Goal: Feedback & Contribution: Submit feedback/report problem

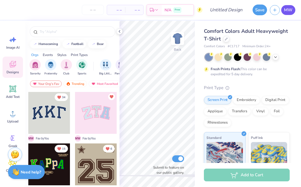
click at [288, 11] on span "MW" at bounding box center [288, 10] width 8 height 7
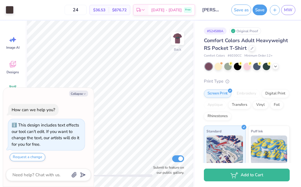
click at [80, 90] on div "Collapse How can we help you? This design includes text effects our tool can't …" at bounding box center [48, 137] width 90 height 99
click at [80, 93] on button "Collapse" at bounding box center [78, 93] width 19 height 6
type textarea "x"
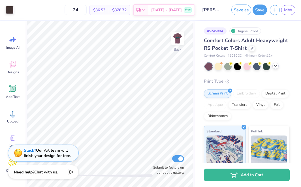
click at [278, 66] on div at bounding box center [275, 66] width 6 height 6
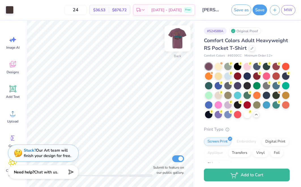
click at [183, 42] on img at bounding box center [177, 38] width 23 height 23
click at [29, 9] on div at bounding box center [30, 9] width 8 height 8
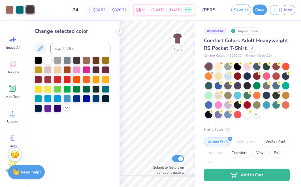
click at [66, 111] on div at bounding box center [66, 108] width 6 height 6
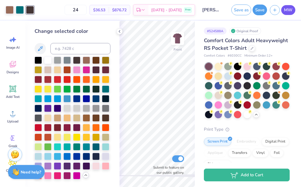
click at [288, 9] on span "MW" at bounding box center [288, 10] width 8 height 7
click at [120, 32] on icon at bounding box center [119, 31] width 5 height 5
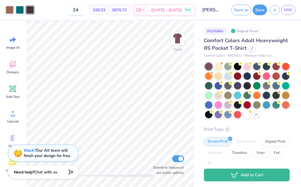
click at [85, 11] on input "24" at bounding box center [75, 10] width 22 height 10
click at [87, 11] on input "24" at bounding box center [75, 10] width 22 height 10
type input "2"
type input "4"
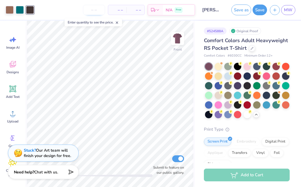
type input "0"
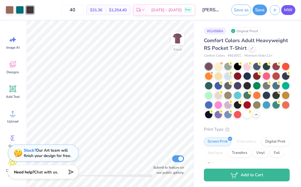
type input "40"
click at [285, 9] on span "MW" at bounding box center [288, 10] width 8 height 7
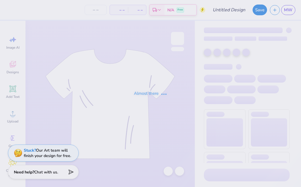
type input "Dad's day 25"
type input "30"
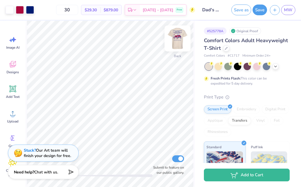
click at [175, 42] on img at bounding box center [177, 38] width 23 height 23
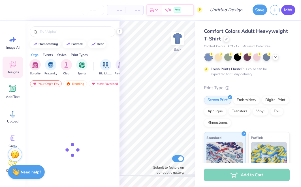
click at [286, 12] on span "MW" at bounding box center [288, 10] width 8 height 7
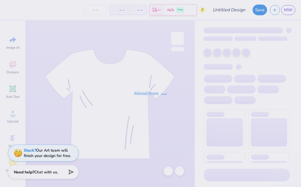
type input "Dad's day 25"
type input "30"
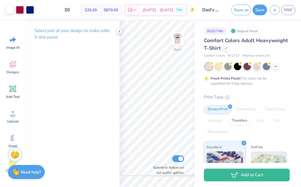
click at [118, 32] on icon at bounding box center [119, 31] width 5 height 5
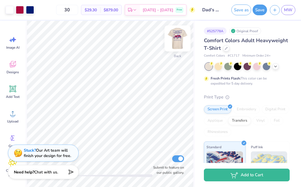
click at [175, 45] on img at bounding box center [177, 38] width 23 height 23
click at [178, 40] on img at bounding box center [177, 38] width 23 height 23
click at [178, 38] on img at bounding box center [177, 38] width 23 height 23
click at [176, 41] on img at bounding box center [177, 38] width 23 height 23
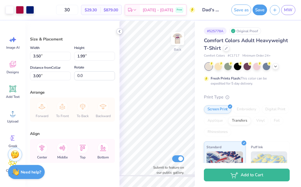
click at [120, 32] on polyline at bounding box center [119, 31] width 1 height 2
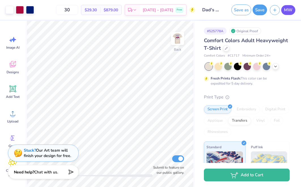
click at [291, 12] on span "MW" at bounding box center [288, 10] width 8 height 7
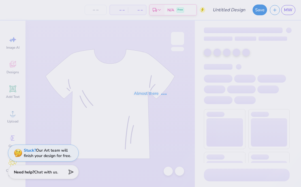
type input "Madison Wheelock : Lindenwood University"
type input "24"
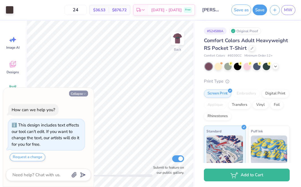
click at [79, 94] on button "Collapse" at bounding box center [78, 93] width 19 height 6
type textarea "x"
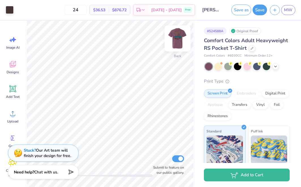
click at [179, 40] on img at bounding box center [177, 38] width 23 height 23
click at [273, 68] on div at bounding box center [275, 66] width 6 height 6
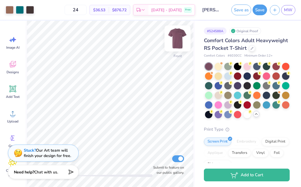
click at [178, 42] on img at bounding box center [177, 38] width 23 height 23
click at [178, 43] on img at bounding box center [177, 38] width 23 height 23
click at [178, 40] on img at bounding box center [177, 38] width 23 height 23
click at [12, 10] on div at bounding box center [10, 9] width 8 height 8
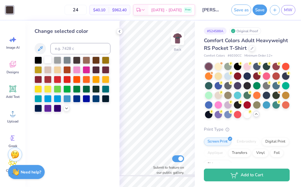
click at [47, 62] on div at bounding box center [47, 59] width 7 height 7
click at [61, 59] on div at bounding box center [57, 59] width 7 height 7
click at [66, 60] on div at bounding box center [66, 59] width 7 height 7
click at [58, 61] on div at bounding box center [57, 59] width 7 height 7
click at [37, 62] on div at bounding box center [37, 59] width 7 height 7
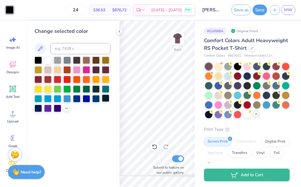
click at [103, 98] on div at bounding box center [105, 97] width 7 height 7
click at [101, 98] on div at bounding box center [72, 84] width 76 height 55
click at [96, 99] on div at bounding box center [95, 97] width 7 height 7
click at [177, 36] on img at bounding box center [177, 38] width 23 height 23
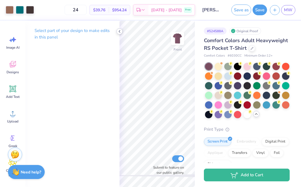
click at [120, 29] on icon at bounding box center [119, 31] width 5 height 5
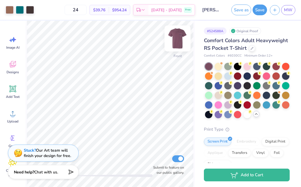
click at [181, 39] on img at bounding box center [177, 38] width 23 height 23
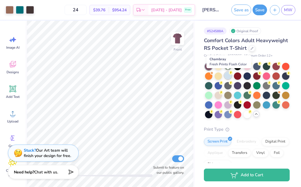
click at [225, 76] on div at bounding box center [227, 75] width 7 height 7
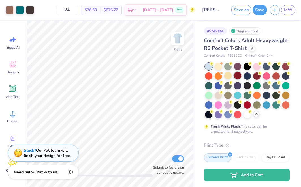
click at [239, 76] on div at bounding box center [237, 75] width 7 height 7
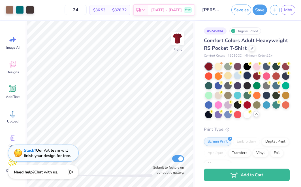
click at [244, 77] on div at bounding box center [246, 75] width 7 height 7
click at [253, 77] on div at bounding box center [256, 75] width 7 height 7
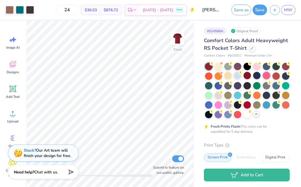
click at [268, 77] on div at bounding box center [265, 75] width 7 height 7
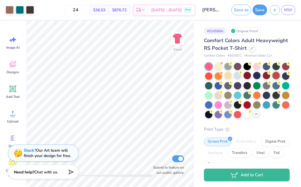
click at [274, 76] on div at bounding box center [275, 75] width 7 height 7
click at [286, 76] on div at bounding box center [285, 75] width 7 height 7
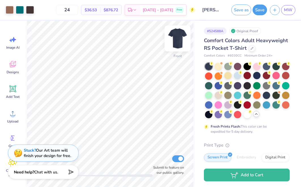
click at [180, 43] on img at bounding box center [177, 38] width 23 height 23
click at [283, 86] on div at bounding box center [285, 84] width 7 height 7
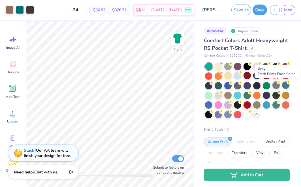
click at [276, 87] on div at bounding box center [275, 84] width 7 height 7
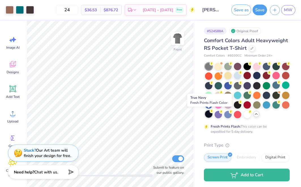
click at [209, 114] on div at bounding box center [208, 113] width 7 height 7
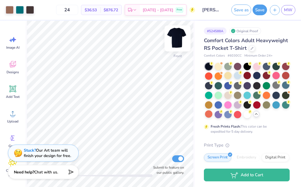
click at [178, 42] on img at bounding box center [177, 38] width 23 height 23
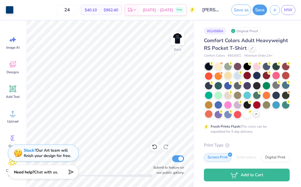
click at [178, 42] on img at bounding box center [177, 38] width 11 height 11
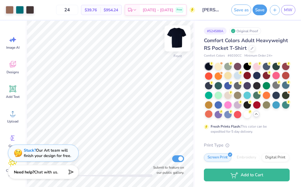
click at [178, 39] on img at bounding box center [177, 38] width 23 height 23
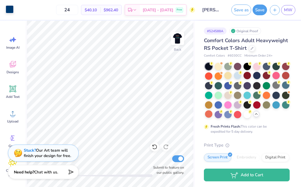
click at [7, 13] on div at bounding box center [10, 9] width 8 height 8
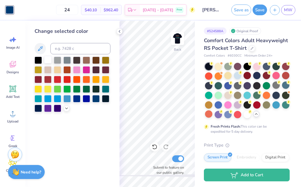
click at [47, 62] on div at bounding box center [47, 59] width 7 height 7
click at [120, 31] on icon at bounding box center [119, 31] width 5 height 5
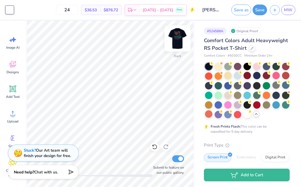
click at [174, 39] on img at bounding box center [177, 38] width 23 height 23
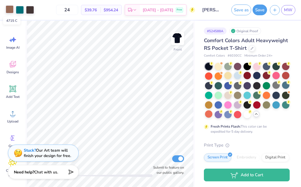
click at [10, 11] on div at bounding box center [10, 9] width 8 height 8
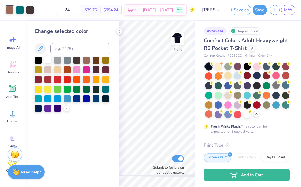
click at [49, 62] on div at bounding box center [47, 59] width 7 height 7
click at [21, 10] on div at bounding box center [20, 9] width 8 height 8
click at [79, 70] on div at bounding box center [76, 69] width 7 height 7
click at [83, 72] on div at bounding box center [86, 69] width 7 height 7
click at [96, 60] on div at bounding box center [95, 59] width 7 height 7
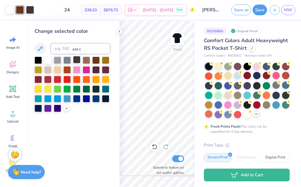
click at [78, 60] on div at bounding box center [76, 59] width 7 height 7
click at [63, 62] on div at bounding box center [66, 59] width 7 height 7
click at [152, 147] on icon at bounding box center [155, 147] width 6 height 6
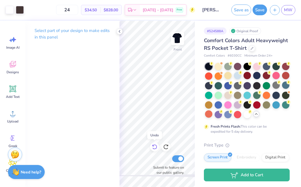
click at [152, 147] on icon at bounding box center [155, 147] width 6 height 6
click at [119, 31] on icon at bounding box center [119, 31] width 5 height 5
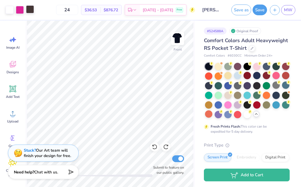
click at [26, 11] on div at bounding box center [30, 9] width 8 height 8
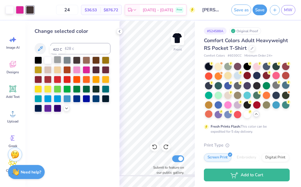
click at [57, 62] on div at bounding box center [57, 59] width 7 height 7
click at [21, 12] on div at bounding box center [20, 9] width 8 height 8
click at [27, 8] on div at bounding box center [30, 9] width 8 height 8
click at [18, 11] on div at bounding box center [20, 9] width 8 height 8
click at [87, 100] on div at bounding box center [86, 97] width 7 height 7
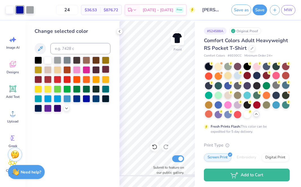
drag, startPoint x: 181, startPoint y: 3, endPoint x: 105, endPoint y: 71, distance: 101.7
click at [105, 71] on div at bounding box center [105, 69] width 7 height 7
click at [29, 11] on div at bounding box center [30, 9] width 8 height 8
click at [57, 70] on div at bounding box center [57, 69] width 7 height 7
click at [12, 12] on div at bounding box center [10, 9] width 8 height 8
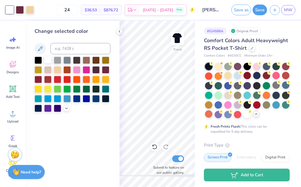
click at [46, 63] on div at bounding box center [47, 59] width 7 height 7
click at [59, 70] on div at bounding box center [57, 69] width 7 height 7
click at [153, 148] on icon at bounding box center [154, 146] width 5 height 5
click at [59, 80] on div at bounding box center [57, 78] width 7 height 7
click at [10, 11] on div at bounding box center [10, 9] width 8 height 8
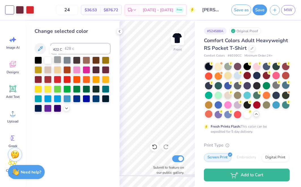
click at [57, 61] on div at bounding box center [57, 59] width 7 height 7
click at [29, 11] on div at bounding box center [30, 9] width 8 height 8
click at [49, 62] on div at bounding box center [47, 59] width 7 height 7
click at [12, 10] on div at bounding box center [10, 9] width 8 height 8
click at [56, 78] on div at bounding box center [57, 78] width 7 height 7
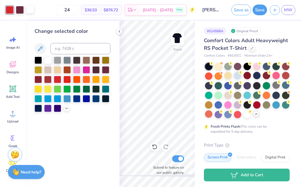
click at [28, 13] on div at bounding box center [30, 9] width 8 height 8
click at [56, 72] on div at bounding box center [57, 69] width 7 height 7
click at [50, 72] on div at bounding box center [47, 69] width 7 height 7
click at [57, 71] on div at bounding box center [57, 69] width 7 height 7
click at [49, 72] on div at bounding box center [47, 69] width 7 height 7
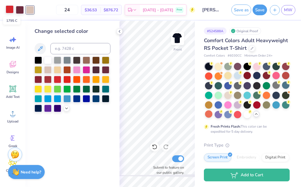
click at [10, 10] on div at bounding box center [10, 9] width 8 height 8
click at [48, 62] on div at bounding box center [47, 59] width 7 height 7
click at [67, 61] on div at bounding box center [66, 59] width 7 height 7
click at [29, 6] on div at bounding box center [30, 9] width 8 height 8
click at [46, 62] on div at bounding box center [47, 59] width 7 height 7
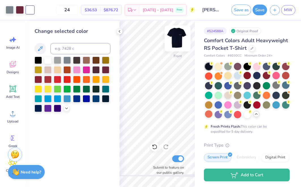
click at [180, 43] on img at bounding box center [177, 38] width 23 height 23
click at [180, 43] on img at bounding box center [177, 38] width 11 height 11
click at [106, 68] on div at bounding box center [105, 69] width 7 height 7
click at [155, 150] on icon at bounding box center [155, 147] width 6 height 6
click at [68, 62] on div at bounding box center [66, 59] width 7 height 7
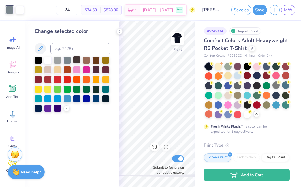
click at [74, 62] on div at bounding box center [76, 59] width 7 height 7
click at [107, 72] on div at bounding box center [105, 69] width 7 height 7
click at [93, 72] on div at bounding box center [95, 69] width 7 height 7
click at [155, 145] on icon at bounding box center [154, 146] width 5 height 5
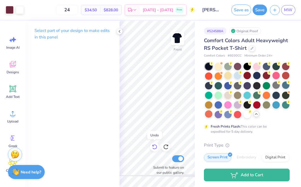
click at [155, 145] on icon at bounding box center [154, 146] width 5 height 5
click at [154, 145] on icon at bounding box center [155, 147] width 6 height 6
click at [29, 11] on div at bounding box center [30, 9] width 8 height 8
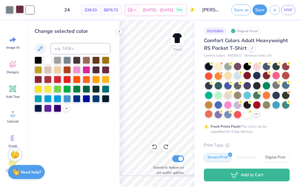
click at [21, 8] on div at bounding box center [20, 9] width 8 height 8
click at [97, 72] on div at bounding box center [95, 69] width 7 height 7
click at [12, 10] on div at bounding box center [10, 9] width 8 height 8
click at [57, 62] on div at bounding box center [57, 59] width 7 height 7
click at [28, 10] on div at bounding box center [30, 9] width 8 height 8
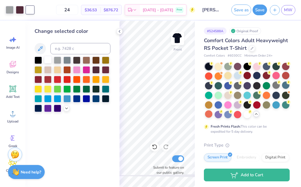
click at [49, 62] on div at bounding box center [47, 59] width 7 height 7
click at [75, 99] on div at bounding box center [76, 97] width 7 height 7
click at [87, 99] on div at bounding box center [86, 97] width 7 height 7
click at [107, 80] on div at bounding box center [105, 78] width 7 height 7
click at [95, 71] on div at bounding box center [95, 69] width 7 height 7
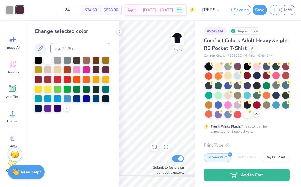
click at [154, 146] on icon at bounding box center [155, 147] width 6 height 6
click at [79, 70] on div at bounding box center [76, 69] width 7 height 7
click at [31, 12] on div at bounding box center [30, 9] width 8 height 8
click at [106, 62] on div at bounding box center [105, 59] width 7 height 7
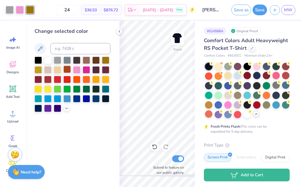
click at [68, 73] on div at bounding box center [66, 69] width 7 height 7
click at [10, 9] on div at bounding box center [10, 9] width 8 height 8
click at [104, 60] on div at bounding box center [105, 59] width 7 height 7
click at [33, 10] on div at bounding box center [30, 9] width 8 height 8
click at [68, 60] on div at bounding box center [66, 59] width 7 height 7
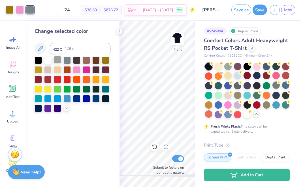
click at [55, 60] on div at bounding box center [57, 59] width 7 height 7
click at [76, 88] on div at bounding box center [76, 88] width 7 height 7
click at [84, 88] on div at bounding box center [86, 88] width 7 height 7
click at [102, 90] on div at bounding box center [105, 88] width 7 height 7
click at [22, 10] on div at bounding box center [20, 9] width 8 height 8
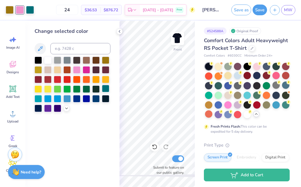
click at [107, 92] on div at bounding box center [105, 88] width 7 height 7
click at [155, 148] on icon at bounding box center [155, 147] width 6 height 6
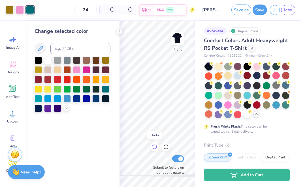
click at [155, 148] on icon at bounding box center [155, 147] width 6 height 6
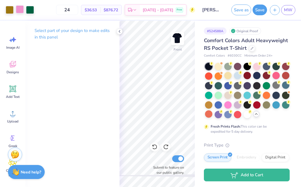
click at [21, 10] on div at bounding box center [20, 9] width 8 height 8
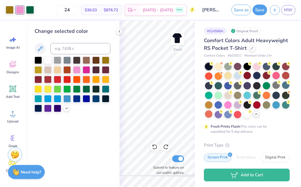
click at [52, 88] on div at bounding box center [72, 84] width 76 height 55
click at [50, 89] on div at bounding box center [47, 88] width 7 height 7
click at [29, 10] on div at bounding box center [30, 9] width 8 height 8
click at [106, 87] on div at bounding box center [105, 88] width 7 height 7
click at [21, 12] on div at bounding box center [20, 9] width 8 height 8
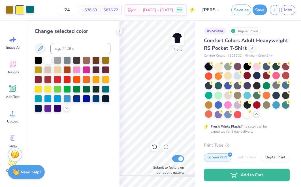
click at [34, 12] on div at bounding box center [30, 9] width 8 height 8
click at [59, 73] on div at bounding box center [57, 69] width 7 height 7
click at [59, 74] on div at bounding box center [72, 84] width 76 height 55
click at [21, 12] on div at bounding box center [20, 9] width 8 height 8
click at [105, 89] on div at bounding box center [105, 88] width 7 height 7
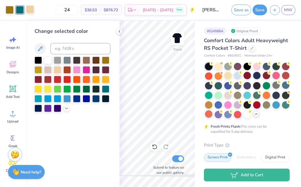
click at [31, 12] on div at bounding box center [30, 9] width 8 height 8
click at [21, 10] on div at bounding box center [20, 9] width 8 height 8
click at [75, 70] on div at bounding box center [76, 69] width 7 height 7
click at [31, 11] on div at bounding box center [30, 9] width 8 height 8
click at [87, 61] on div at bounding box center [86, 59] width 7 height 7
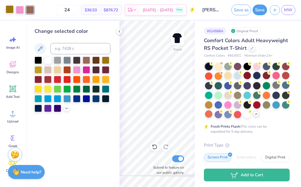
click at [10, 8] on div at bounding box center [10, 9] width 8 height 8
click at [103, 61] on div at bounding box center [105, 59] width 7 height 7
click at [30, 12] on div at bounding box center [30, 9] width 8 height 8
click at [94, 83] on div at bounding box center [95, 78] width 7 height 7
click at [7, 5] on div at bounding box center [10, 9] width 8 height 8
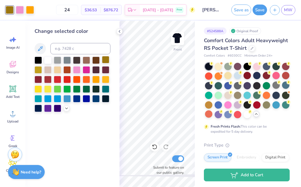
click at [104, 60] on div at bounding box center [105, 59] width 7 height 7
click at [86, 62] on div at bounding box center [86, 59] width 7 height 7
click at [29, 10] on div at bounding box center [30, 9] width 8 height 8
click at [87, 62] on div at bounding box center [86, 59] width 7 height 7
click at [155, 146] on icon at bounding box center [155, 147] width 6 height 6
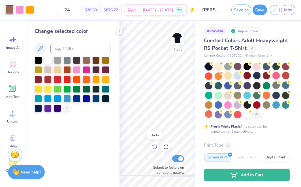
click at [155, 146] on icon at bounding box center [155, 147] width 6 height 6
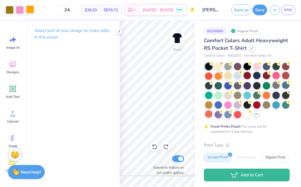
click at [33, 10] on div at bounding box center [30, 9] width 8 height 8
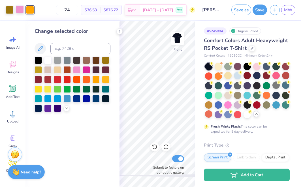
click at [21, 10] on div at bounding box center [20, 9] width 8 height 8
click at [107, 90] on div at bounding box center [105, 88] width 7 height 7
click at [30, 10] on div at bounding box center [30, 9] width 8 height 8
click at [50, 61] on div at bounding box center [47, 59] width 7 height 7
click at [56, 62] on div at bounding box center [57, 59] width 7 height 7
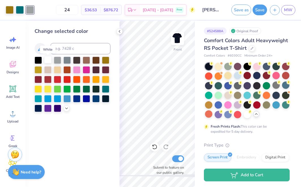
click at [48, 62] on div at bounding box center [47, 59] width 7 height 7
click at [8, 12] on div at bounding box center [10, 9] width 8 height 8
click at [69, 60] on div at bounding box center [66, 59] width 7 height 7
click at [30, 13] on div at bounding box center [30, 9] width 8 height 8
click at [106, 61] on div at bounding box center [105, 59] width 7 height 7
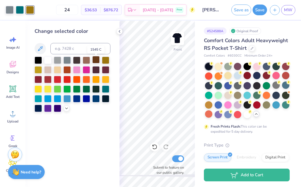
click at [98, 61] on div at bounding box center [95, 59] width 7 height 7
click at [88, 63] on div at bounding box center [86, 59] width 7 height 7
click at [104, 61] on div at bounding box center [105, 59] width 7 height 7
click at [66, 108] on icon at bounding box center [66, 107] width 5 height 5
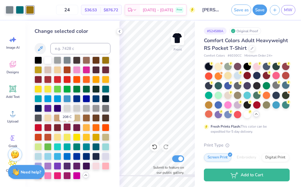
click at [69, 130] on div at bounding box center [66, 126] width 7 height 7
click at [95, 168] on div at bounding box center [95, 165] width 7 height 7
click at [77, 164] on div at bounding box center [76, 165] width 7 height 7
click at [10, 13] on div at bounding box center [10, 9] width 8 height 8
click at [99, 166] on div at bounding box center [95, 165] width 7 height 7
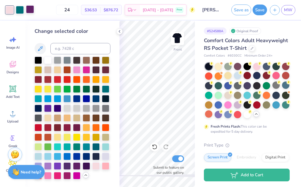
click at [31, 11] on div at bounding box center [30, 9] width 8 height 8
click at [66, 147] on div at bounding box center [66, 145] width 7 height 7
click at [85, 127] on div at bounding box center [86, 126] width 7 height 7
click at [86, 108] on div at bounding box center [86, 107] width 7 height 7
click at [75, 107] on div at bounding box center [76, 107] width 7 height 7
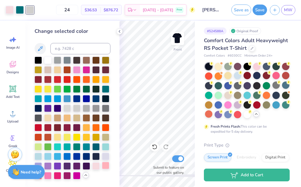
click at [105, 167] on div at bounding box center [105, 165] width 7 height 7
click at [97, 165] on div at bounding box center [95, 165] width 7 height 7
click at [154, 147] on icon at bounding box center [155, 147] width 6 height 6
click at [32, 9] on div at bounding box center [30, 9] width 8 height 8
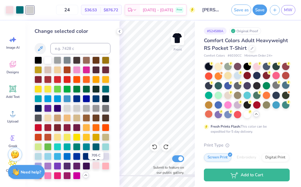
click at [97, 167] on div at bounding box center [95, 165] width 7 height 7
click at [152, 148] on icon at bounding box center [155, 147] width 6 height 6
click at [106, 166] on div at bounding box center [105, 165] width 7 height 7
click at [49, 178] on div at bounding box center [47, 174] width 7 height 7
click at [94, 168] on div at bounding box center [95, 165] width 7 height 7
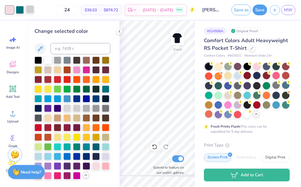
click at [31, 12] on div at bounding box center [30, 9] width 8 height 8
click at [48, 60] on div at bounding box center [47, 59] width 7 height 7
click at [98, 118] on div at bounding box center [95, 117] width 7 height 7
click at [87, 119] on div at bounding box center [86, 117] width 7 height 7
click at [78, 121] on div at bounding box center [76, 117] width 7 height 7
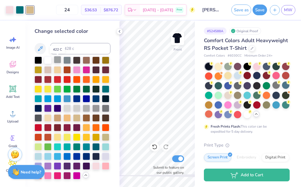
click at [59, 60] on div at bounding box center [57, 59] width 7 height 7
click at [68, 111] on div at bounding box center [66, 107] width 7 height 7
click at [76, 111] on div at bounding box center [76, 107] width 7 height 7
click at [89, 109] on div at bounding box center [86, 107] width 7 height 7
click at [95, 109] on div at bounding box center [95, 107] width 7 height 7
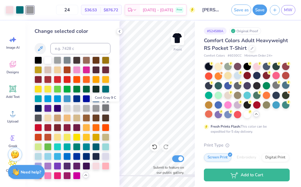
click at [104, 109] on div at bounding box center [105, 107] width 7 height 7
click at [98, 108] on div at bounding box center [95, 107] width 7 height 7
click at [106, 110] on div at bounding box center [105, 107] width 7 height 7
click at [57, 139] on div at bounding box center [57, 136] width 7 height 7
click at [58, 99] on div at bounding box center [57, 97] width 7 height 7
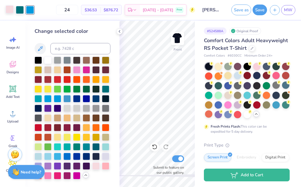
click at [8, 11] on div at bounding box center [10, 9] width 8 height 8
click at [57, 137] on div at bounding box center [57, 136] width 7 height 7
click at [30, 9] on div at bounding box center [30, 9] width 8 height 8
click at [94, 167] on div at bounding box center [95, 165] width 7 height 7
click at [9, 11] on div at bounding box center [10, 9] width 8 height 8
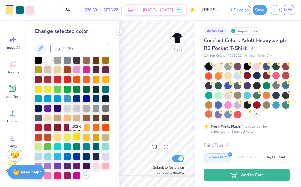
click at [77, 139] on div at bounding box center [76, 136] width 7 height 7
click at [84, 137] on div at bounding box center [86, 136] width 7 height 7
click at [87, 129] on div at bounding box center [86, 126] width 7 height 7
click at [59, 90] on div at bounding box center [57, 88] width 7 height 7
click at [31, 9] on div at bounding box center [30, 9] width 8 height 8
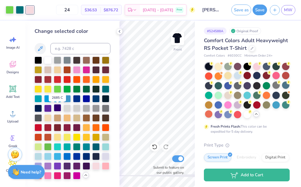
click at [55, 109] on div at bounding box center [57, 107] width 7 height 7
click at [10, 10] on div at bounding box center [10, 9] width 8 height 8
click at [92, 167] on div at bounding box center [95, 165] width 7 height 7
click at [30, 11] on div at bounding box center [30, 9] width 8 height 8
click at [96, 165] on div at bounding box center [95, 165] width 7 height 7
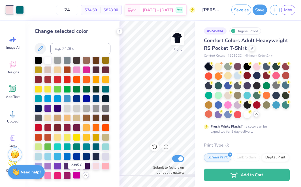
click at [74, 175] on div at bounding box center [76, 174] width 7 height 7
click at [68, 176] on div at bounding box center [66, 174] width 7 height 7
click at [155, 149] on icon at bounding box center [154, 146] width 5 height 5
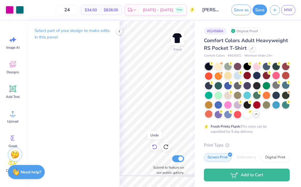
click at [155, 149] on icon at bounding box center [154, 146] width 5 height 5
click at [32, 12] on div at bounding box center [30, 9] width 8 height 8
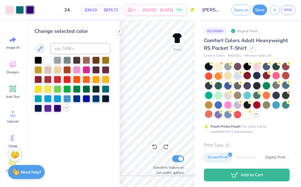
click at [66, 109] on icon at bounding box center [66, 107] width 5 height 5
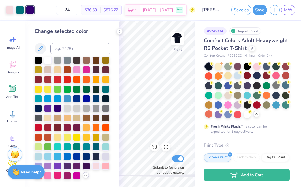
click at [56, 176] on div at bounding box center [57, 174] width 7 height 7
click at [38, 179] on div "Need help? Chat with us." at bounding box center [26, 172] width 37 height 14
click at [104, 158] on div at bounding box center [105, 155] width 7 height 7
click at [95, 155] on div at bounding box center [95, 155] width 7 height 7
click at [83, 157] on div at bounding box center [86, 155] width 7 height 7
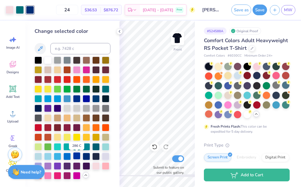
click at [78, 157] on div at bounding box center [76, 155] width 7 height 7
click at [65, 157] on div at bounding box center [66, 155] width 7 height 7
click at [55, 159] on div at bounding box center [57, 155] width 7 height 7
click at [48, 158] on div at bounding box center [47, 155] width 7 height 7
click at [40, 158] on div at bounding box center [37, 155] width 7 height 7
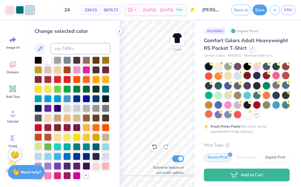
click at [40, 146] on div at bounding box center [37, 145] width 7 height 7
click at [47, 146] on div at bounding box center [47, 145] width 7 height 7
click at [57, 147] on div at bounding box center [57, 145] width 7 height 7
click at [67, 147] on div at bounding box center [66, 145] width 7 height 7
click at [80, 149] on div at bounding box center [76, 145] width 7 height 7
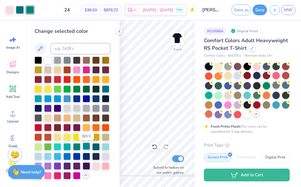
click at [87, 148] on div at bounding box center [86, 145] width 7 height 7
click at [97, 148] on div at bounding box center [95, 145] width 7 height 7
click at [104, 148] on div at bounding box center [105, 145] width 7 height 7
click at [9, 11] on div at bounding box center [10, 9] width 8 height 8
click at [22, 12] on div at bounding box center [20, 9] width 8 height 8
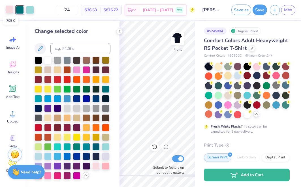
click at [9, 8] on div at bounding box center [10, 9] width 8 height 8
click at [59, 77] on div at bounding box center [57, 78] width 7 height 7
click at [19, 10] on div at bounding box center [20, 9] width 8 height 8
click at [97, 165] on div at bounding box center [95, 165] width 7 height 7
click at [30, 10] on div at bounding box center [30, 9] width 8 height 8
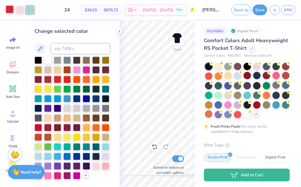
click at [12, 10] on div at bounding box center [10, 9] width 8 height 8
click at [49, 60] on div at bounding box center [47, 59] width 7 height 7
click at [96, 147] on div at bounding box center [95, 145] width 7 height 7
click at [30, 13] on div at bounding box center [30, 9] width 8 height 8
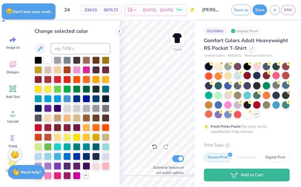
click at [47, 62] on div at bounding box center [47, 59] width 7 height 7
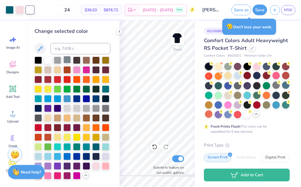
click at [68, 61] on div at bounding box center [66, 59] width 7 height 7
click at [67, 70] on div at bounding box center [66, 69] width 7 height 7
click at [61, 79] on div at bounding box center [57, 78] width 7 height 7
click at [72, 86] on div at bounding box center [72, 118] width 76 height 123
click at [75, 90] on div at bounding box center [76, 88] width 7 height 7
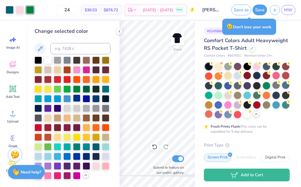
click at [78, 101] on div at bounding box center [76, 97] width 7 height 7
click at [86, 101] on div at bounding box center [86, 97] width 7 height 7
click at [21, 10] on div at bounding box center [20, 9] width 8 height 8
click at [10, 10] on div at bounding box center [10, 9] width 8 height 8
click at [49, 73] on div at bounding box center [47, 69] width 7 height 7
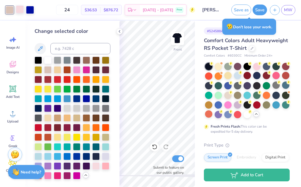
click at [18, 9] on div at bounding box center [20, 9] width 8 height 8
click at [95, 149] on div at bounding box center [95, 145] width 7 height 7
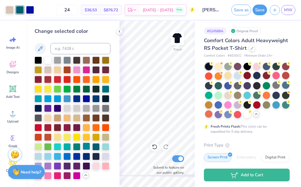
click at [88, 148] on div at bounding box center [86, 145] width 7 height 7
click at [94, 148] on div at bounding box center [95, 145] width 7 height 7
click at [85, 149] on div at bounding box center [86, 145] width 7 height 7
click at [78, 148] on div at bounding box center [76, 145] width 7 height 7
click at [86, 148] on div at bounding box center [86, 145] width 7 height 7
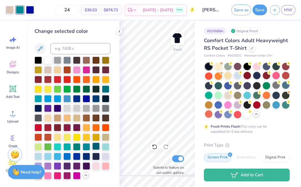
click at [92, 150] on div at bounding box center [95, 145] width 7 height 7
click at [30, 11] on div at bounding box center [30, 9] width 8 height 8
click at [55, 90] on div at bounding box center [57, 88] width 7 height 7
click at [57, 110] on div at bounding box center [57, 107] width 7 height 7
click at [49, 61] on div at bounding box center [47, 59] width 7 height 7
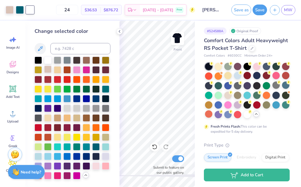
click at [49, 70] on div at bounding box center [47, 69] width 7 height 7
click at [156, 149] on icon at bounding box center [155, 147] width 6 height 6
click at [29, 10] on div at bounding box center [30, 9] width 8 height 8
click at [97, 167] on div at bounding box center [95, 165] width 7 height 7
click at [12, 9] on div at bounding box center [10, 9] width 8 height 8
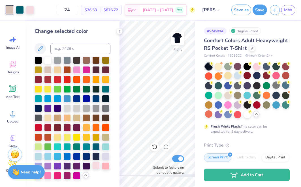
click at [98, 165] on div at bounding box center [95, 165] width 7 height 7
click at [155, 148] on icon at bounding box center [155, 147] width 6 height 6
click at [69, 118] on div at bounding box center [66, 117] width 7 height 7
click at [10, 12] on div at bounding box center [10, 9] width 8 height 8
click at [95, 165] on div at bounding box center [95, 165] width 7 height 7
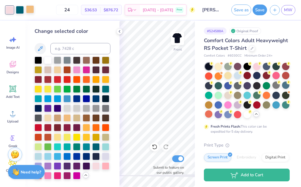
click at [31, 10] on div at bounding box center [30, 9] width 8 height 8
click at [48, 69] on div at bounding box center [47, 69] width 7 height 7
click at [8, 8] on div at bounding box center [10, 9] width 8 height 8
click at [48, 175] on div at bounding box center [47, 174] width 7 height 7
click at [54, 175] on div at bounding box center [57, 174] width 7 height 7
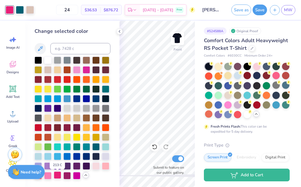
click at [60, 176] on div at bounding box center [57, 174] width 7 height 7
click at [68, 176] on div at bounding box center [66, 174] width 7 height 7
click at [38, 148] on div at bounding box center [37, 145] width 7 height 7
click at [59, 177] on div at bounding box center [57, 174] width 7 height 7
click at [47, 177] on div at bounding box center [47, 174] width 7 height 7
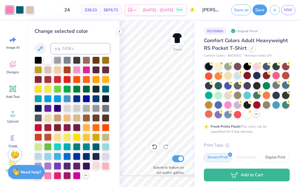
click at [96, 167] on div at bounding box center [95, 165] width 7 height 7
click at [46, 178] on div at bounding box center [47, 174] width 7 height 7
click at [59, 178] on div at bounding box center [57, 174] width 7 height 7
click at [96, 167] on div at bounding box center [95, 165] width 7 height 7
click at [27, 8] on div at bounding box center [30, 9] width 8 height 8
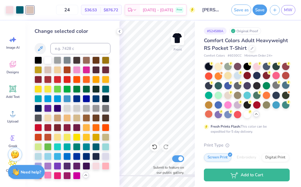
click at [50, 176] on div at bounding box center [47, 174] width 7 height 7
click at [54, 177] on div at bounding box center [57, 174] width 7 height 7
click at [102, 167] on div at bounding box center [105, 165] width 7 height 7
click at [99, 167] on div at bounding box center [95, 165] width 7 height 7
click at [153, 148] on icon at bounding box center [154, 146] width 5 height 5
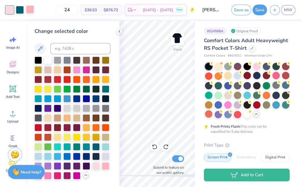
click at [31, 10] on div at bounding box center [30, 9] width 8 height 8
click at [56, 124] on div at bounding box center [72, 118] width 76 height 123
click at [75, 127] on div at bounding box center [76, 126] width 7 height 7
click at [10, 12] on div at bounding box center [10, 9] width 8 height 8
click at [49, 176] on div at bounding box center [47, 174] width 7 height 7
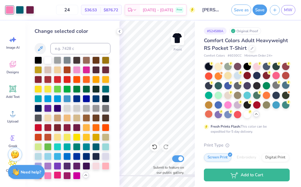
click at [59, 176] on div at bounding box center [57, 174] width 7 height 7
click at [67, 176] on div at bounding box center [66, 174] width 7 height 7
click at [76, 177] on div at bounding box center [76, 174] width 7 height 7
click at [102, 166] on div at bounding box center [105, 165] width 7 height 7
click at [96, 167] on div at bounding box center [95, 165] width 7 height 7
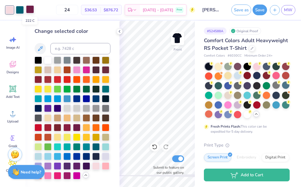
click at [32, 11] on div at bounding box center [30, 9] width 8 height 8
click at [102, 60] on div at bounding box center [105, 59] width 7 height 7
click at [98, 140] on div at bounding box center [95, 136] width 7 height 7
click at [105, 61] on div at bounding box center [105, 59] width 7 height 7
click at [46, 148] on div at bounding box center [47, 145] width 7 height 7
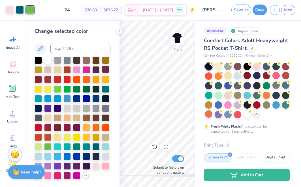
click at [103, 70] on div at bounding box center [105, 69] width 7 height 7
click at [67, 60] on div at bounding box center [66, 59] width 7 height 7
click at [56, 62] on div at bounding box center [57, 59] width 7 height 7
click at [11, 12] on div at bounding box center [10, 9] width 8 height 8
click at [57, 177] on div at bounding box center [57, 174] width 7 height 7
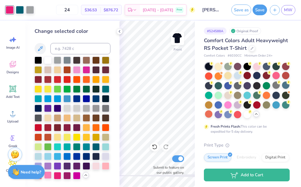
click at [50, 177] on div at bounding box center [47, 174] width 7 height 7
click at [101, 167] on div at bounding box center [72, 118] width 76 height 123
click at [106, 167] on div at bounding box center [105, 165] width 7 height 7
click at [156, 148] on icon at bounding box center [154, 146] width 5 height 5
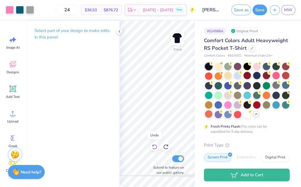
click at [155, 148] on icon at bounding box center [155, 147] width 6 height 6
click at [27, 11] on div at bounding box center [30, 9] width 8 height 8
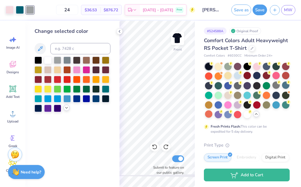
click at [65, 109] on icon at bounding box center [66, 107] width 5 height 5
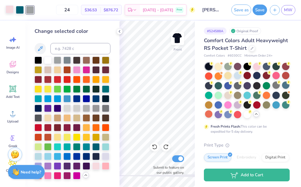
click at [8, 12] on div at bounding box center [10, 9] width 8 height 8
click at [119, 31] on polyline at bounding box center [119, 31] width 1 height 2
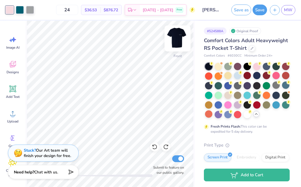
click at [176, 43] on img at bounding box center [177, 38] width 23 height 23
click at [176, 44] on img at bounding box center [177, 38] width 23 height 23
click at [10, 9] on div at bounding box center [10, 9] width 8 height 8
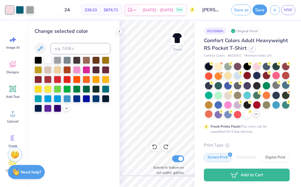
click at [49, 61] on div at bounding box center [47, 59] width 7 height 7
click at [29, 11] on div at bounding box center [30, 9] width 8 height 8
click at [85, 81] on div at bounding box center [86, 78] width 7 height 7
click at [109, 89] on div at bounding box center [105, 88] width 7 height 7
click at [21, 10] on div at bounding box center [20, 9] width 8 height 8
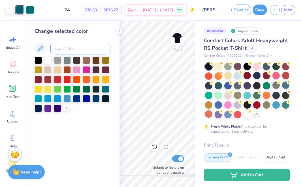
click at [81, 47] on input at bounding box center [80, 48] width 60 height 11
click at [33, 12] on div at bounding box center [30, 9] width 8 height 8
click at [73, 51] on input at bounding box center [80, 48] width 60 height 11
type input "coral"
click at [66, 108] on polyline at bounding box center [66, 107] width 2 height 1
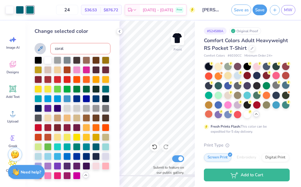
click at [43, 49] on icon at bounding box center [40, 48] width 7 height 7
click at [40, 51] on icon at bounding box center [40, 48] width 7 height 7
click at [39, 138] on div at bounding box center [37, 136] width 7 height 7
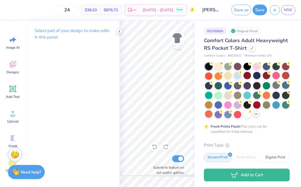
click at [120, 31] on icon at bounding box center [119, 31] width 5 height 5
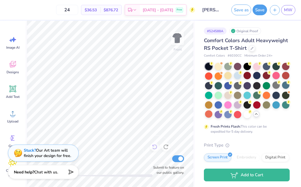
click at [157, 149] on div "Front Submit to feature on our public gallery." at bounding box center [109, 104] width 169 height 166
click at [155, 147] on icon at bounding box center [155, 147] width 6 height 6
click at [33, 8] on div at bounding box center [30, 9] width 8 height 8
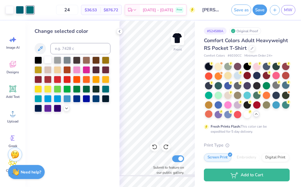
click at [48, 60] on div at bounding box center [47, 59] width 7 height 7
click at [155, 145] on icon at bounding box center [155, 147] width 6 height 6
click at [29, 10] on div at bounding box center [30, 9] width 8 height 8
click at [59, 59] on div at bounding box center [57, 59] width 7 height 7
click at [67, 108] on icon at bounding box center [66, 107] width 5 height 5
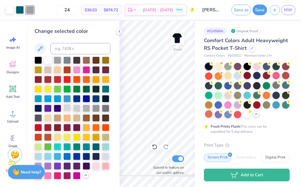
click at [70, 110] on div at bounding box center [66, 107] width 7 height 7
click at [78, 109] on div at bounding box center [76, 107] width 7 height 7
click at [88, 109] on div at bounding box center [86, 107] width 7 height 7
click at [10, 10] on div at bounding box center [10, 9] width 8 height 8
click at [94, 167] on div at bounding box center [95, 165] width 7 height 7
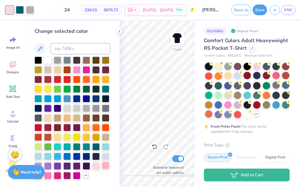
click at [104, 168] on div at bounding box center [105, 165] width 7 height 7
click at [99, 167] on div at bounding box center [95, 165] width 7 height 7
click at [88, 167] on div at bounding box center [86, 165] width 7 height 7
click at [75, 167] on div at bounding box center [76, 165] width 7 height 7
click at [66, 167] on div at bounding box center [66, 165] width 7 height 7
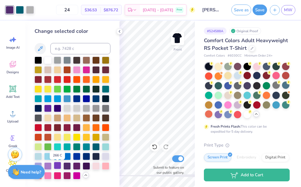
click at [57, 167] on div at bounding box center [57, 165] width 7 height 7
click at [47, 167] on div at bounding box center [47, 165] width 7 height 7
click at [106, 158] on div at bounding box center [105, 155] width 7 height 7
click at [99, 157] on div at bounding box center [95, 155] width 7 height 7
click at [84, 156] on div at bounding box center [86, 155] width 7 height 7
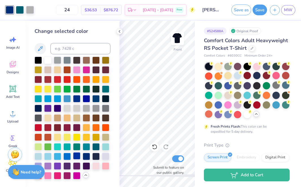
click at [77, 157] on div at bounding box center [76, 155] width 7 height 7
click at [63, 157] on div at bounding box center [66, 155] width 7 height 7
click at [49, 157] on div at bounding box center [47, 155] width 7 height 7
click at [42, 156] on div at bounding box center [37, 155] width 7 height 7
click at [38, 148] on div at bounding box center [37, 145] width 7 height 7
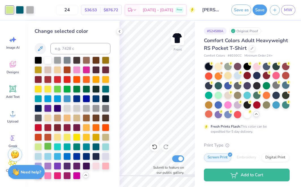
click at [47, 148] on div at bounding box center [47, 145] width 7 height 7
click at [38, 146] on div at bounding box center [37, 145] width 7 height 7
click at [107, 148] on div at bounding box center [105, 145] width 7 height 7
click at [84, 71] on div at bounding box center [86, 69] width 7 height 7
click at [75, 71] on div at bounding box center [76, 69] width 7 height 7
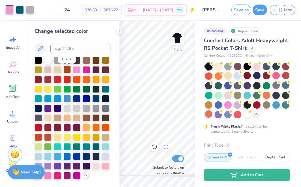
click at [67, 71] on div at bounding box center [66, 69] width 7 height 7
click at [54, 71] on div at bounding box center [57, 69] width 7 height 7
click at [78, 14] on input "24" at bounding box center [67, 10] width 22 height 10
type input "2"
type input "4"
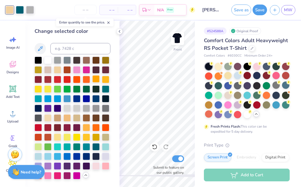
click at [97, 81] on div at bounding box center [95, 78] width 7 height 7
click at [103, 81] on div at bounding box center [105, 78] width 7 height 7
click at [97, 168] on div at bounding box center [95, 165] width 7 height 7
click at [120, 31] on icon at bounding box center [119, 31] width 5 height 5
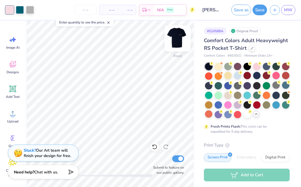
click at [178, 43] on img at bounding box center [177, 38] width 23 height 23
click at [178, 42] on img at bounding box center [177, 38] width 23 height 23
click at [178, 42] on img at bounding box center [177, 38] width 11 height 11
click at [180, 36] on img at bounding box center [177, 38] width 23 height 23
click at [179, 37] on img at bounding box center [177, 38] width 23 height 23
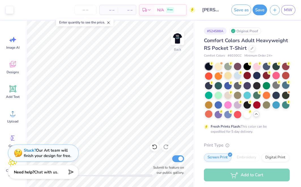
click at [179, 37] on img at bounding box center [177, 38] width 11 height 11
click at [178, 39] on img at bounding box center [177, 38] width 23 height 23
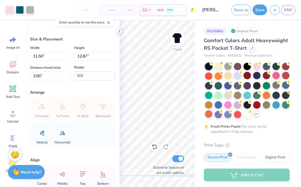
click at [119, 32] on polyline at bounding box center [119, 31] width 1 height 2
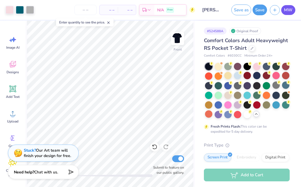
click at [284, 14] on link "MW" at bounding box center [288, 10] width 14 height 10
click at [173, 40] on img at bounding box center [177, 38] width 23 height 23
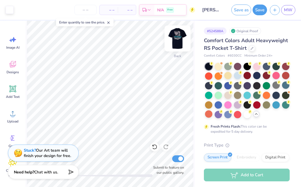
click at [179, 40] on img at bounding box center [177, 38] width 23 height 23
click at [255, 113] on icon at bounding box center [256, 114] width 5 height 5
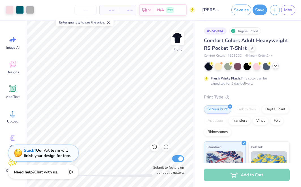
click at [278, 64] on div at bounding box center [247, 66] width 85 height 7
click at [277, 64] on div at bounding box center [275, 66] width 6 height 6
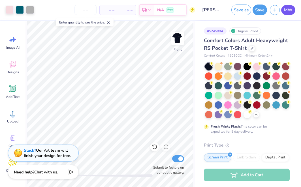
click at [290, 8] on span "MW" at bounding box center [288, 10] width 8 height 7
click at [258, 10] on button "Save" at bounding box center [259, 9] width 14 height 11
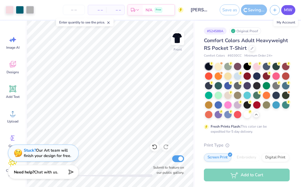
click at [289, 10] on span "MW" at bounding box center [288, 10] width 8 height 7
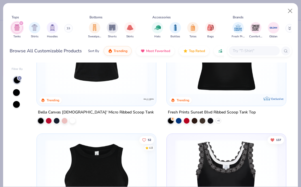
scroll to position [190, 0]
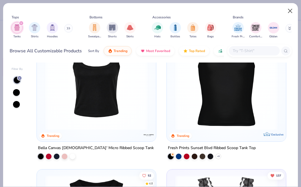
click at [290, 11] on button "Close" at bounding box center [289, 11] width 11 height 11
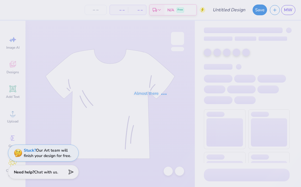
type input "Dad's day 25"
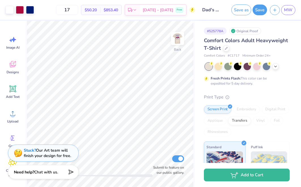
click at [91, 10] on div "$50.20 Per Item" at bounding box center [90, 10] width 19 height 10
click at [78, 11] on input "17" at bounding box center [67, 10] width 22 height 10
type input "1"
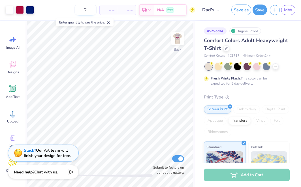
type input "23"
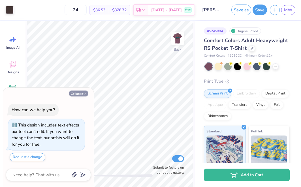
click at [84, 95] on icon "button" at bounding box center [84, 93] width 3 height 3
type textarea "x"
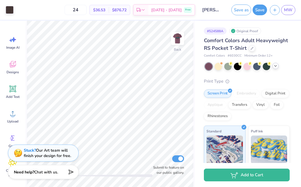
click at [275, 65] on icon at bounding box center [275, 66] width 5 height 5
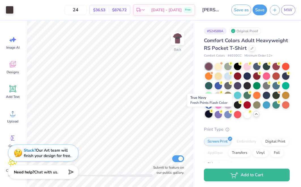
click at [208, 113] on div at bounding box center [208, 113] width 7 height 7
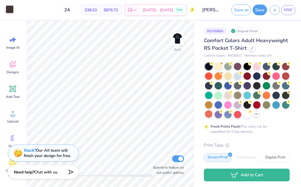
click at [12, 10] on div at bounding box center [10, 9] width 8 height 8
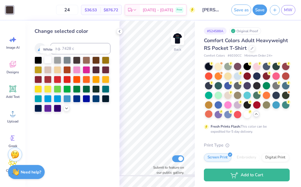
click at [49, 60] on div at bounding box center [47, 59] width 7 height 7
click at [120, 33] on icon at bounding box center [119, 31] width 5 height 5
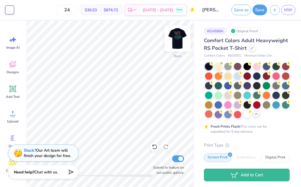
click at [174, 40] on img at bounding box center [177, 38] width 23 height 23
click at [180, 44] on img at bounding box center [177, 38] width 23 height 23
click at [179, 43] on img at bounding box center [177, 38] width 23 height 23
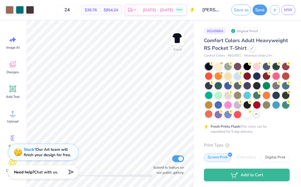
click at [61, 156] on div "Stuck? Our Art team will finish your design for free." at bounding box center [47, 152] width 47 height 11
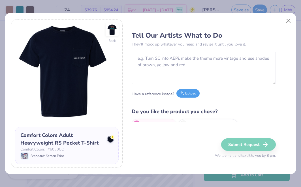
click at [188, 96] on button "Upload" at bounding box center [187, 93] width 23 height 8
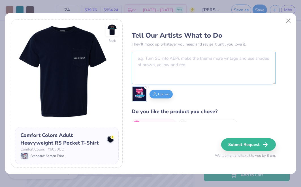
click at [161, 61] on textarea at bounding box center [203, 68] width 144 height 32
type textarea "O"
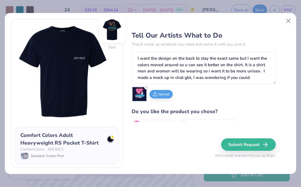
click at [114, 28] on img at bounding box center [112, 30] width 26 height 26
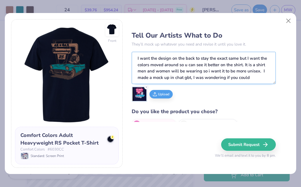
click at [253, 78] on textarea "I want the design on the back to stay the exact same but I want the colors move…" at bounding box center [203, 68] width 144 height 32
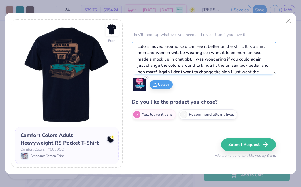
scroll to position [15, 0]
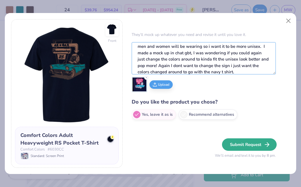
type textarea "I want the design on the back to stay the exact same but I want the colors move…"
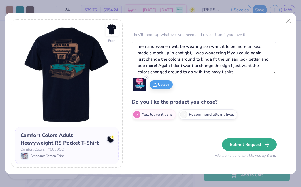
click at [240, 143] on button "Submit Request" at bounding box center [249, 144] width 55 height 12
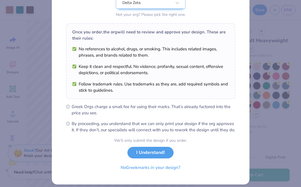
scroll to position [78, 0]
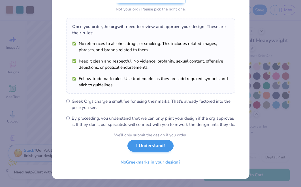
click at [165, 148] on button "I Understand!" at bounding box center [150, 146] width 46 height 12
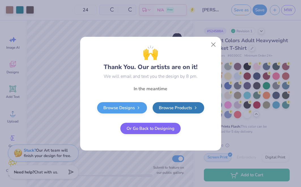
scroll to position [0, 0]
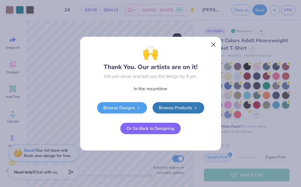
click at [212, 47] on button "Close" at bounding box center [213, 44] width 11 height 11
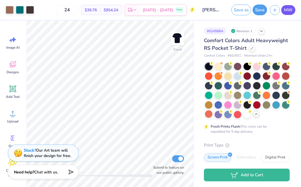
click at [293, 8] on link "MW" at bounding box center [288, 10] width 14 height 10
